Goal: Check status

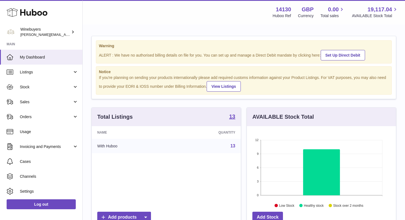
scroll to position [86, 149]
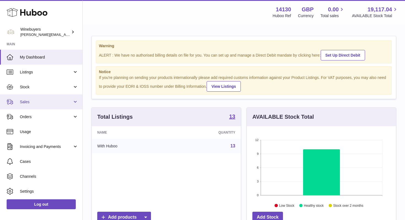
click at [74, 103] on link "Sales" at bounding box center [41, 101] width 82 height 15
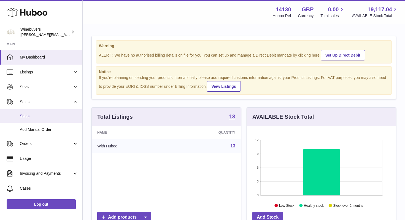
click at [42, 114] on span "Sales" at bounding box center [49, 115] width 58 height 5
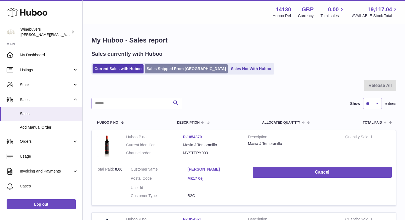
click at [173, 71] on link "Sales Shipped From Huboo" at bounding box center [186, 68] width 83 height 9
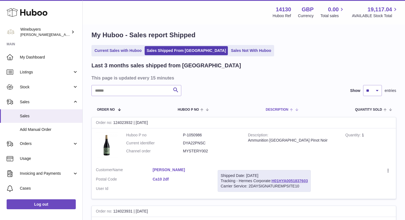
scroll to position [6, 0]
click at [292, 179] on link "H01HYA0051837603" at bounding box center [290, 180] width 36 height 4
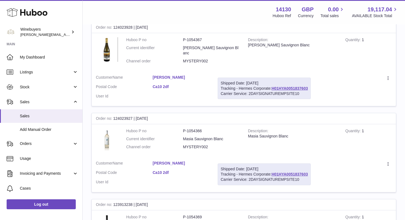
scroll to position [447, 0]
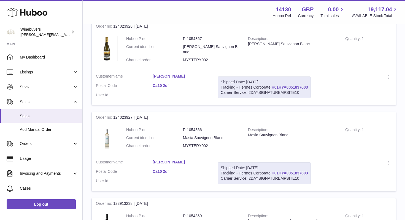
click at [264, 191] on tbody "Order no 124023932 | 3rd Sep Huboo P no P-1050986 Current identifier DYA22PNSC …" at bounding box center [243, 110] width 305 height 871
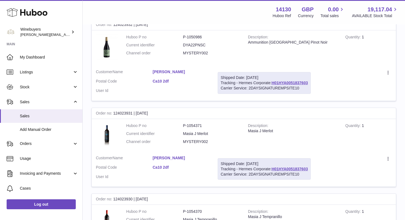
scroll to position [102, 0]
